Goal: Find specific page/section: Find specific page/section

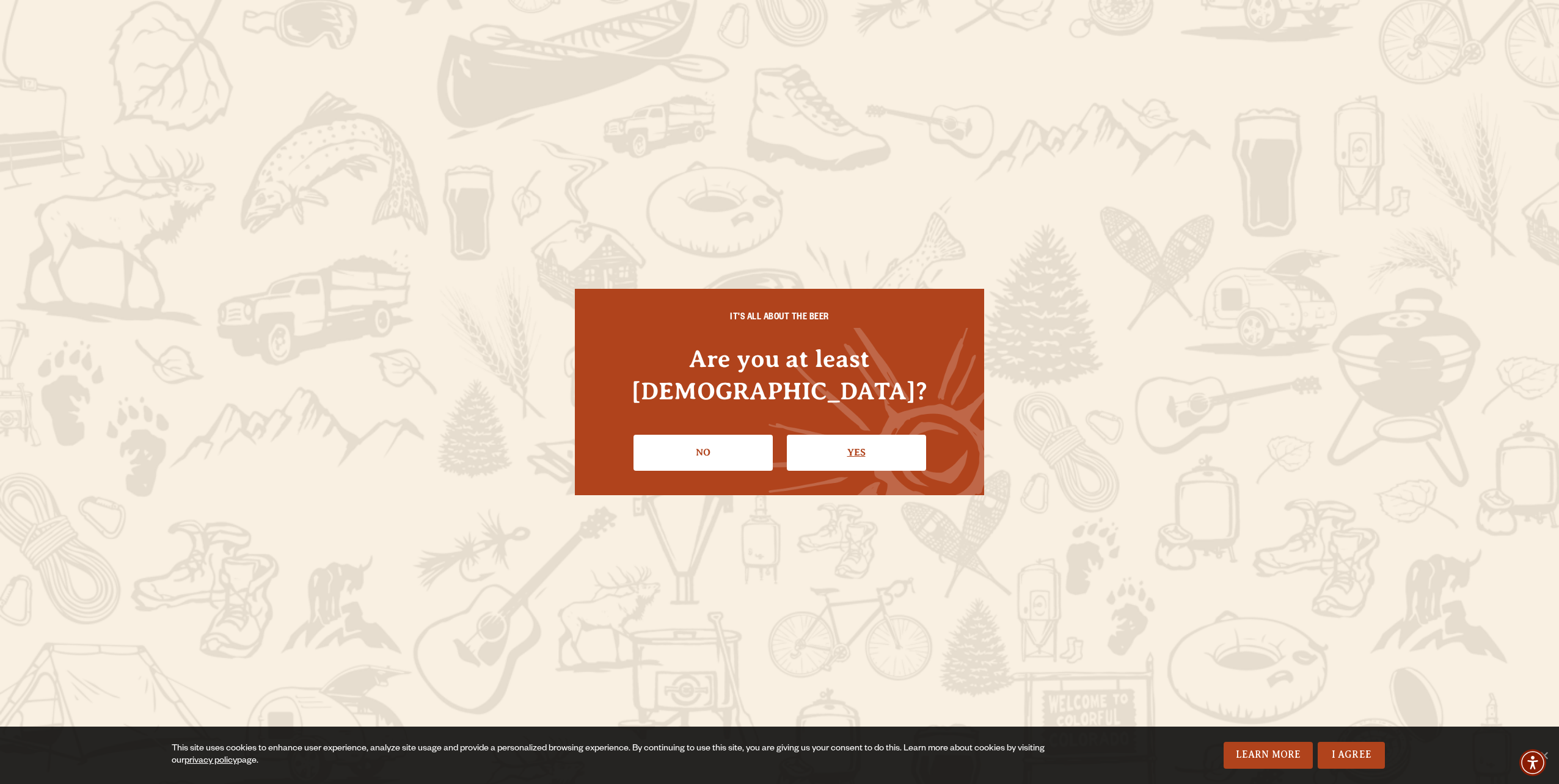
click at [891, 438] on link "Yes" at bounding box center [856, 452] width 139 height 36
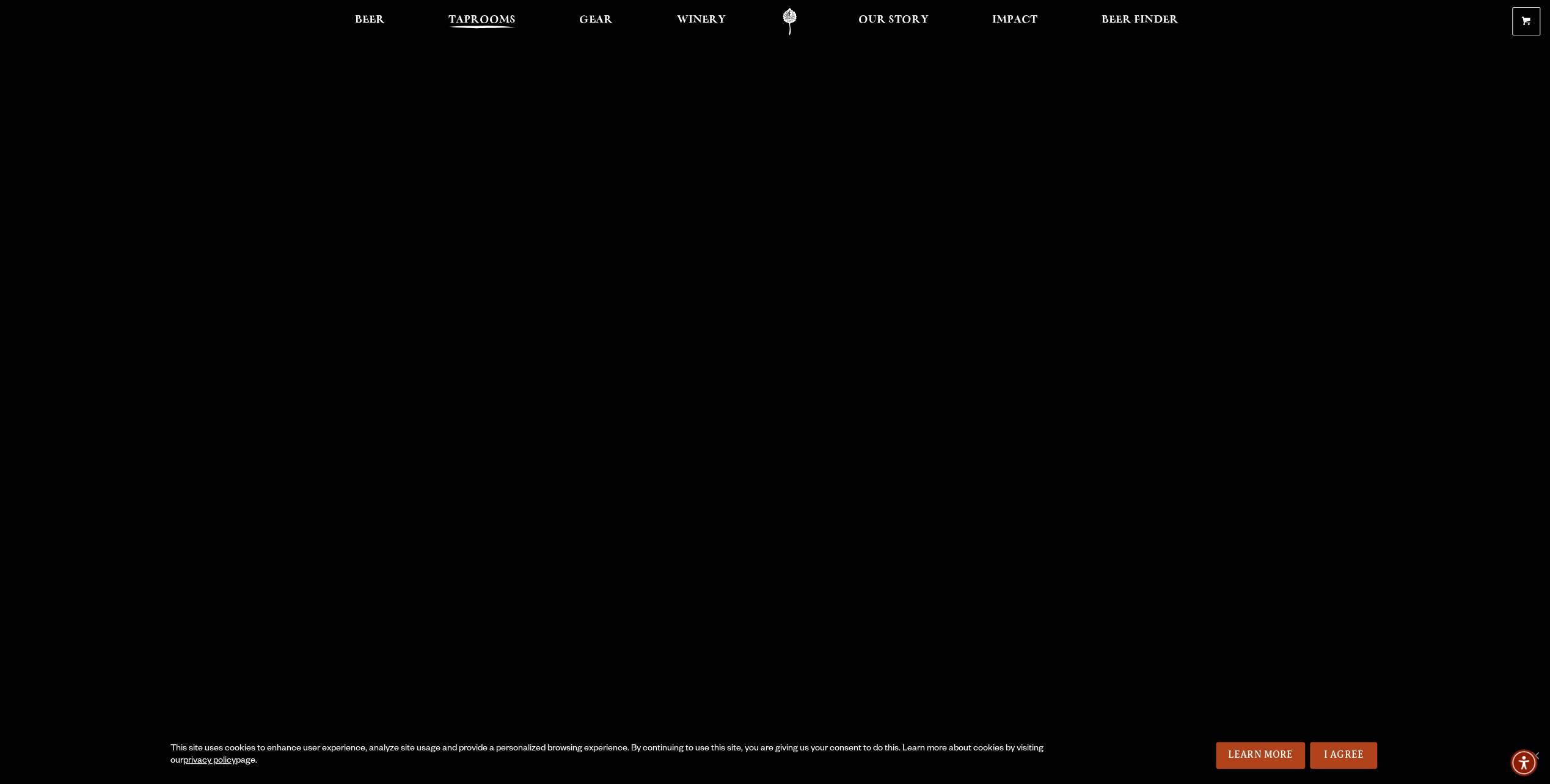
click at [491, 23] on span "Taprooms" at bounding box center [482, 20] width 67 height 10
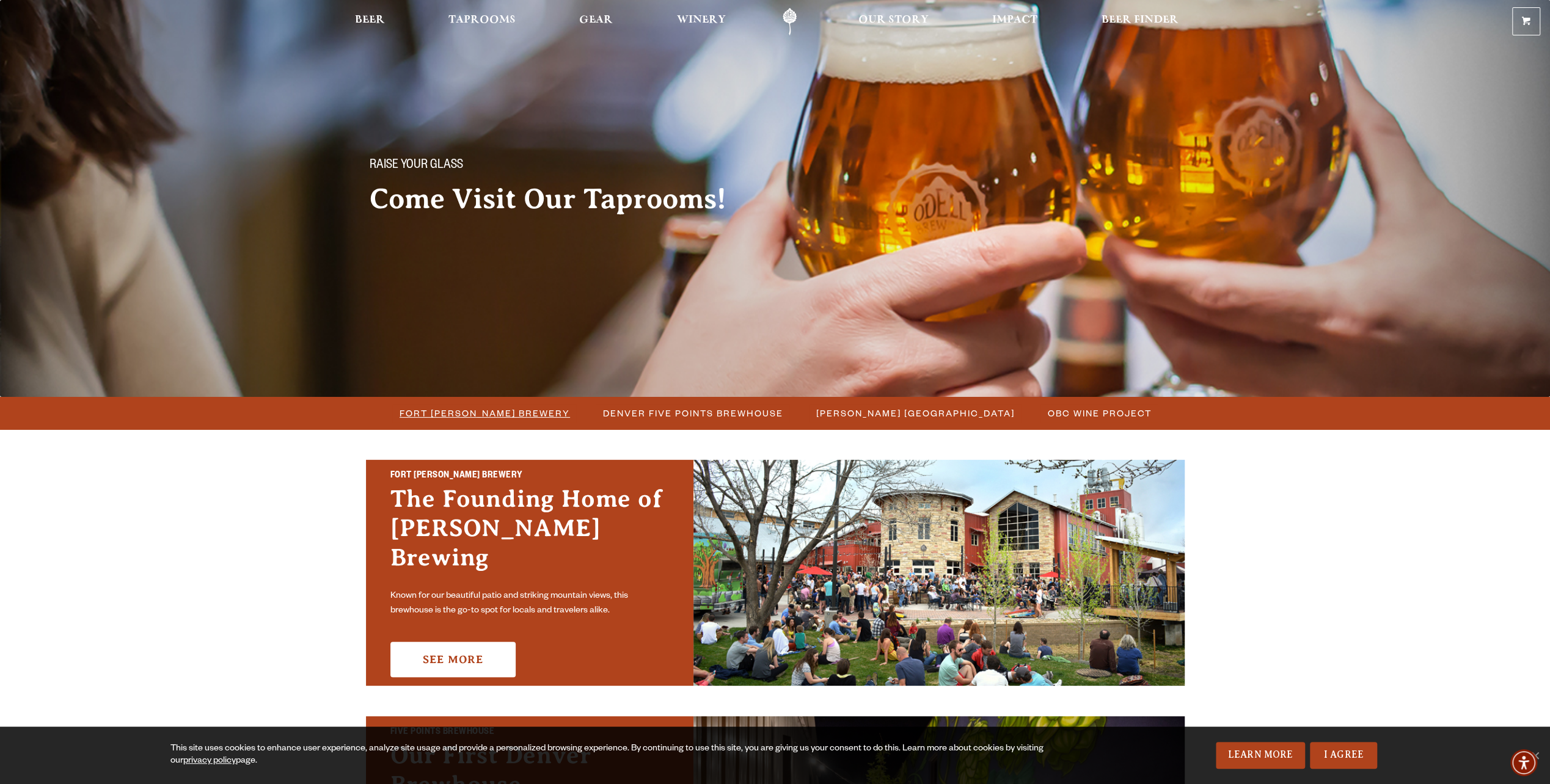
click at [525, 414] on span "Fort [PERSON_NAME] Brewery" at bounding box center [484, 413] width 171 height 17
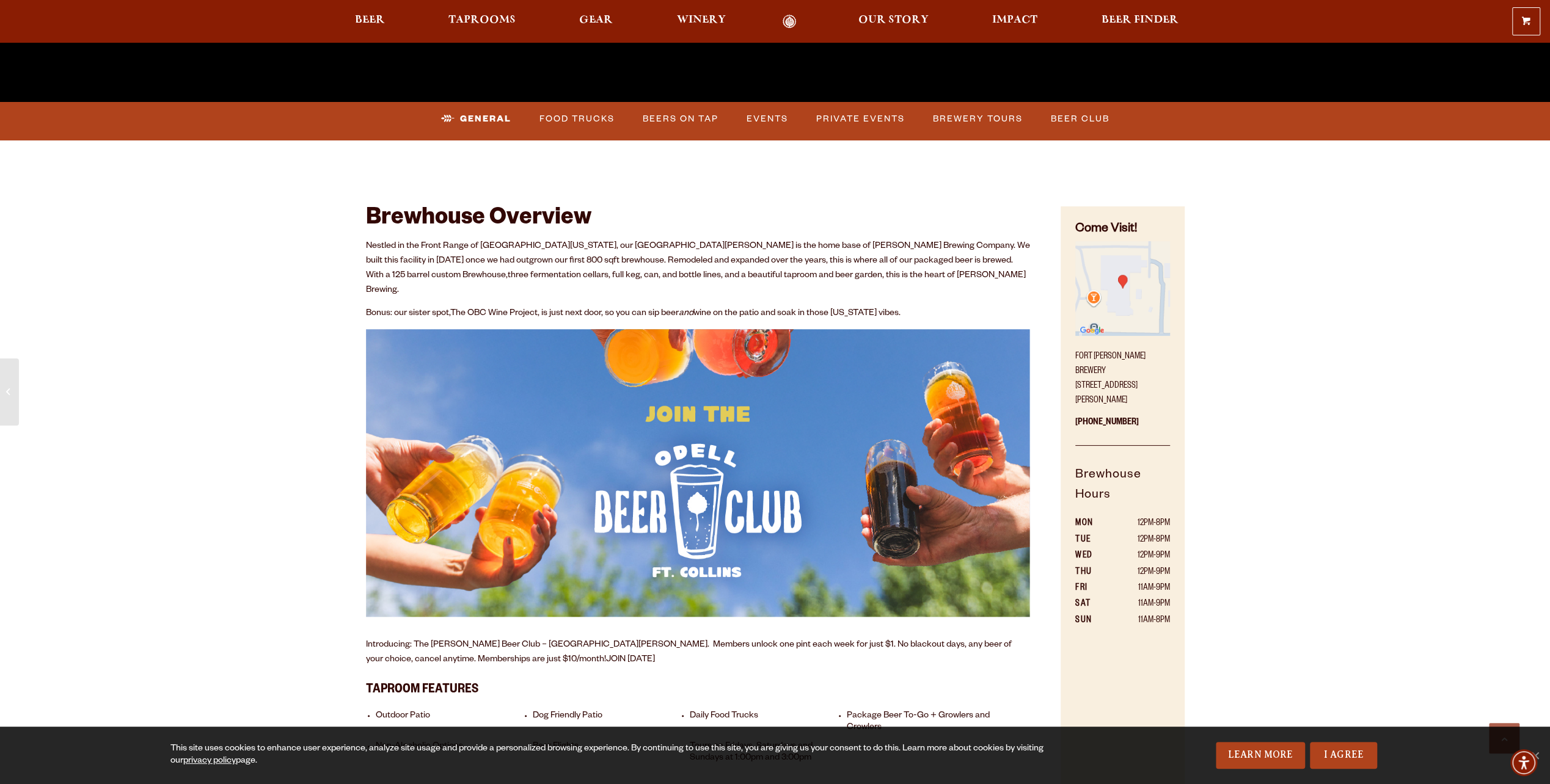
scroll to position [611, 0]
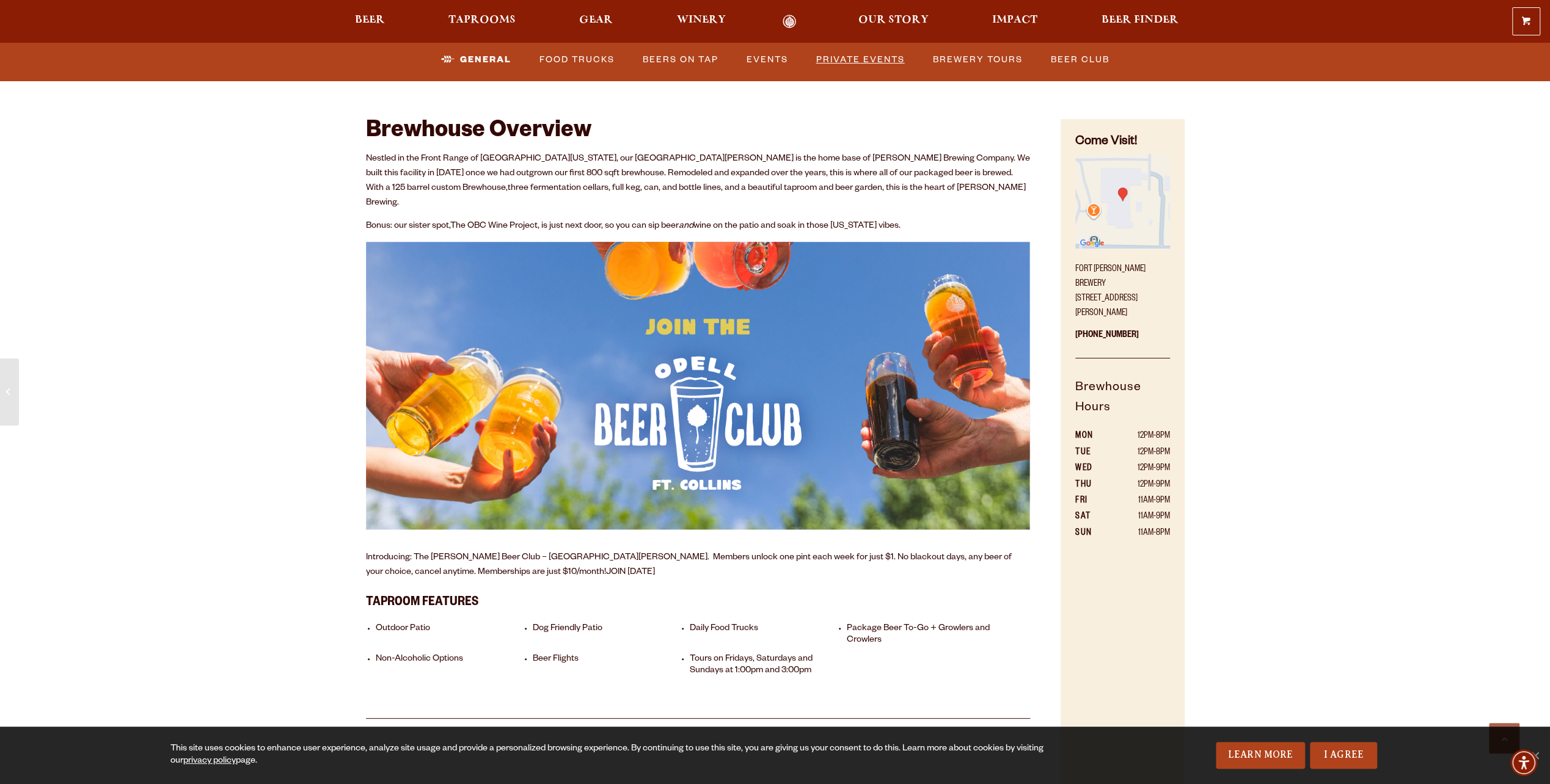
click at [866, 56] on link "Private Events" at bounding box center [860, 59] width 99 height 28
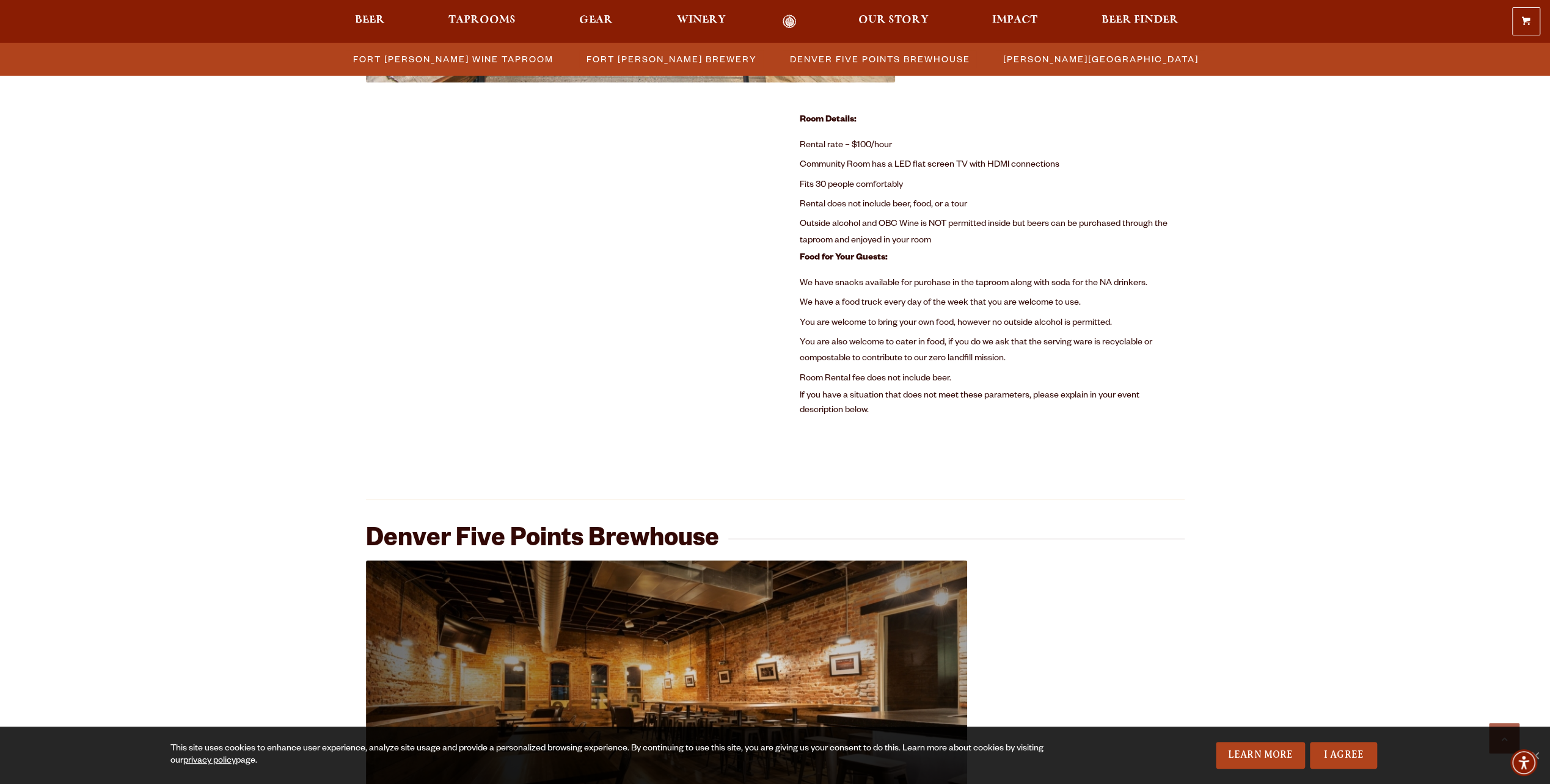
scroll to position [837, 0]
